Goal: Find specific page/section: Find specific page/section

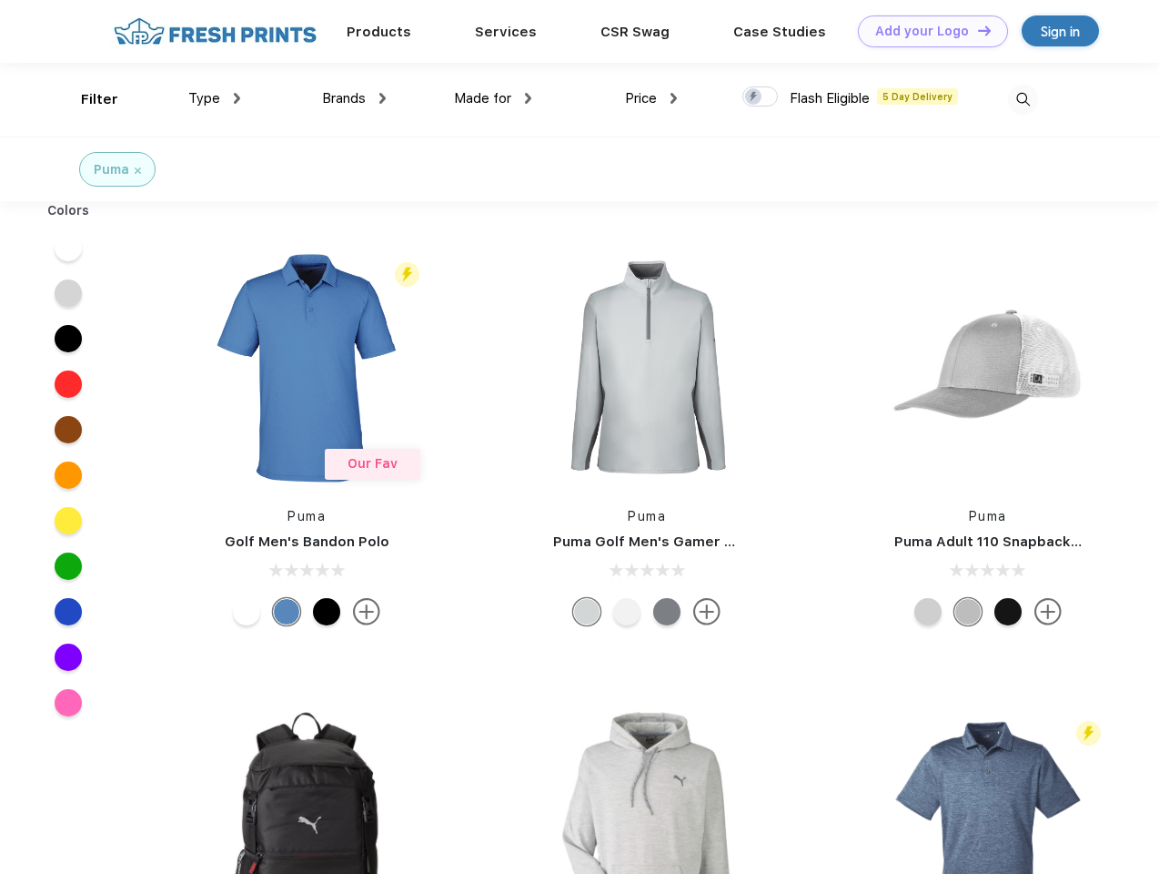
click at [926, 31] on link "Add your Logo Design Tool" at bounding box center [933, 31] width 150 height 32
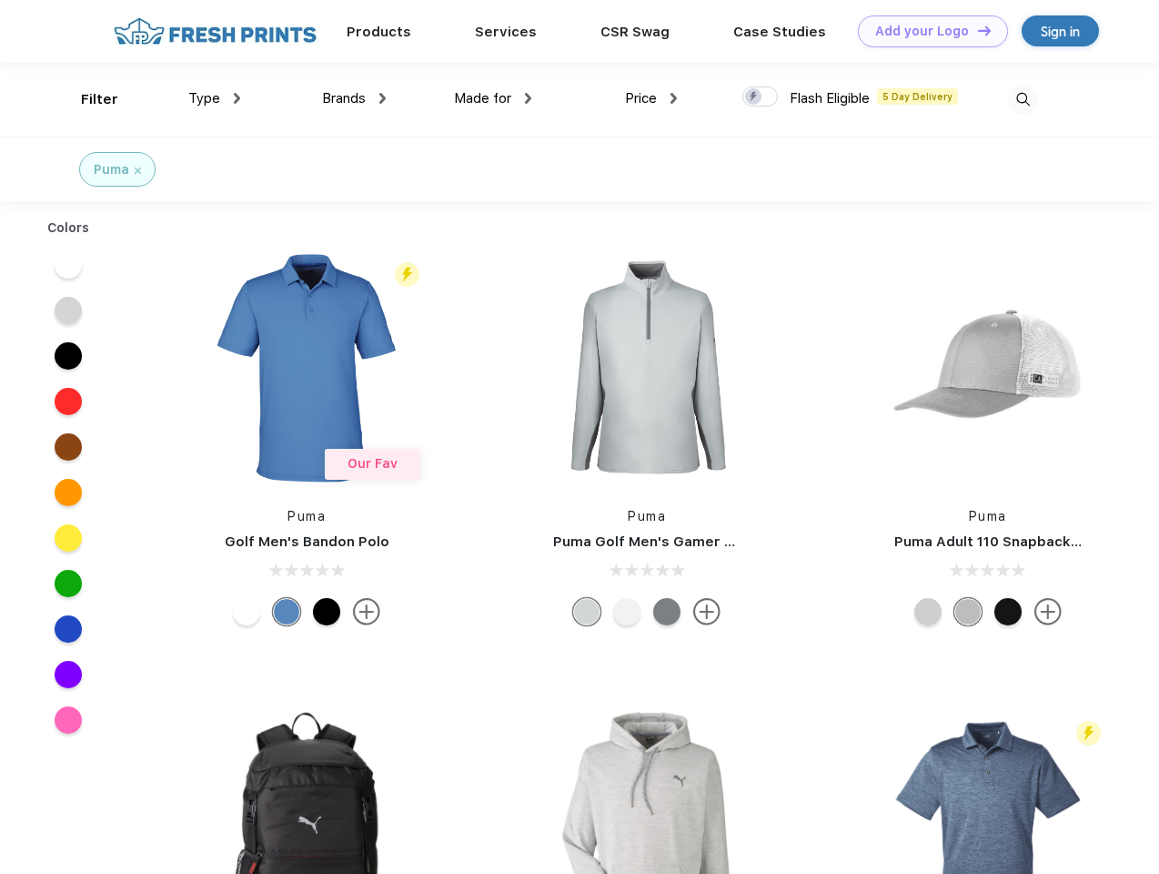
click at [0, 0] on div "Design Tool" at bounding box center [0, 0] width 0 height 0
click at [976, 30] on link "Add your Logo Design Tool" at bounding box center [933, 31] width 150 height 32
click at [87, 99] on div "Filter" at bounding box center [99, 99] width 37 height 21
click at [215, 98] on span "Type" at bounding box center [204, 98] width 32 height 16
click at [354, 98] on span "Brands" at bounding box center [344, 98] width 44 height 16
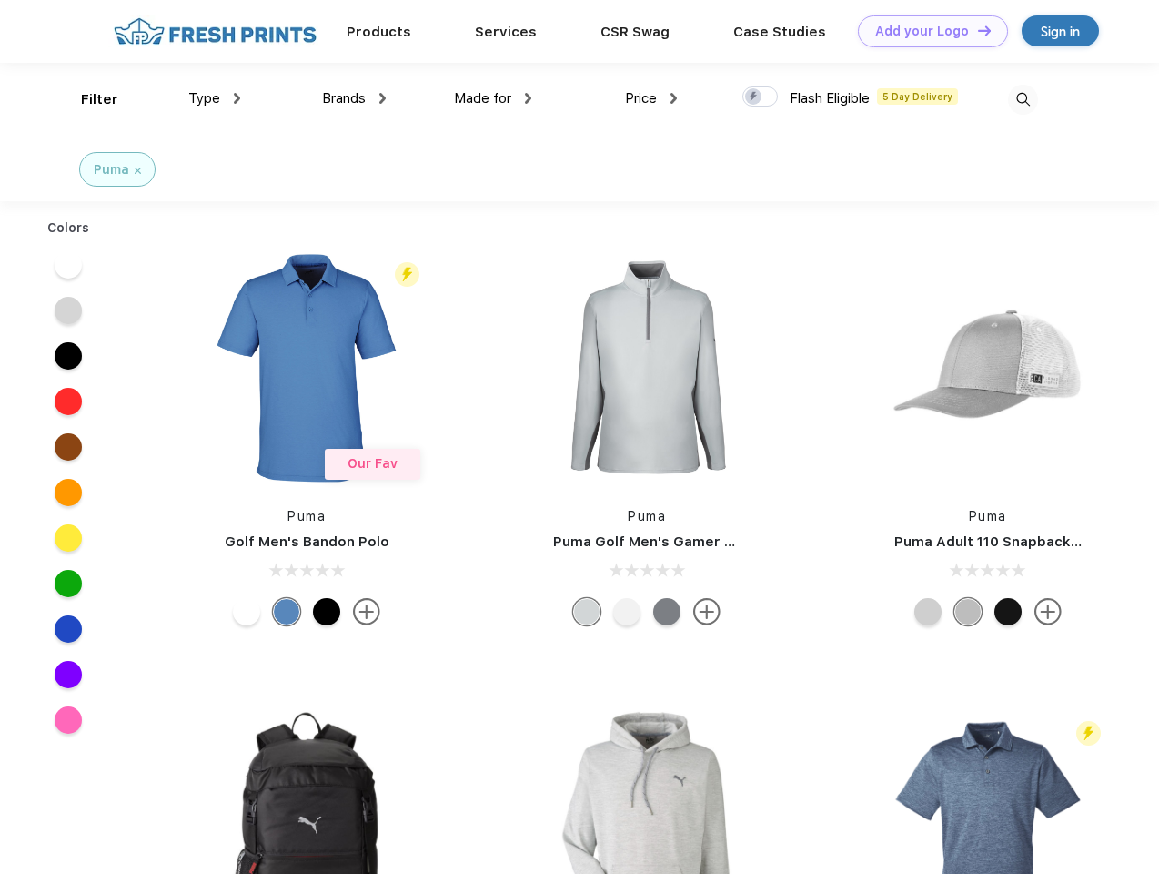
click at [493, 98] on span "Made for" at bounding box center [482, 98] width 57 height 16
click at [651, 98] on span "Price" at bounding box center [641, 98] width 32 height 16
click at [761, 97] on div at bounding box center [759, 96] width 35 height 20
click at [754, 97] on input "checkbox" at bounding box center [748, 92] width 12 height 12
click at [1023, 99] on img at bounding box center [1023, 100] width 30 height 30
